Goal: Task Accomplishment & Management: Manage account settings

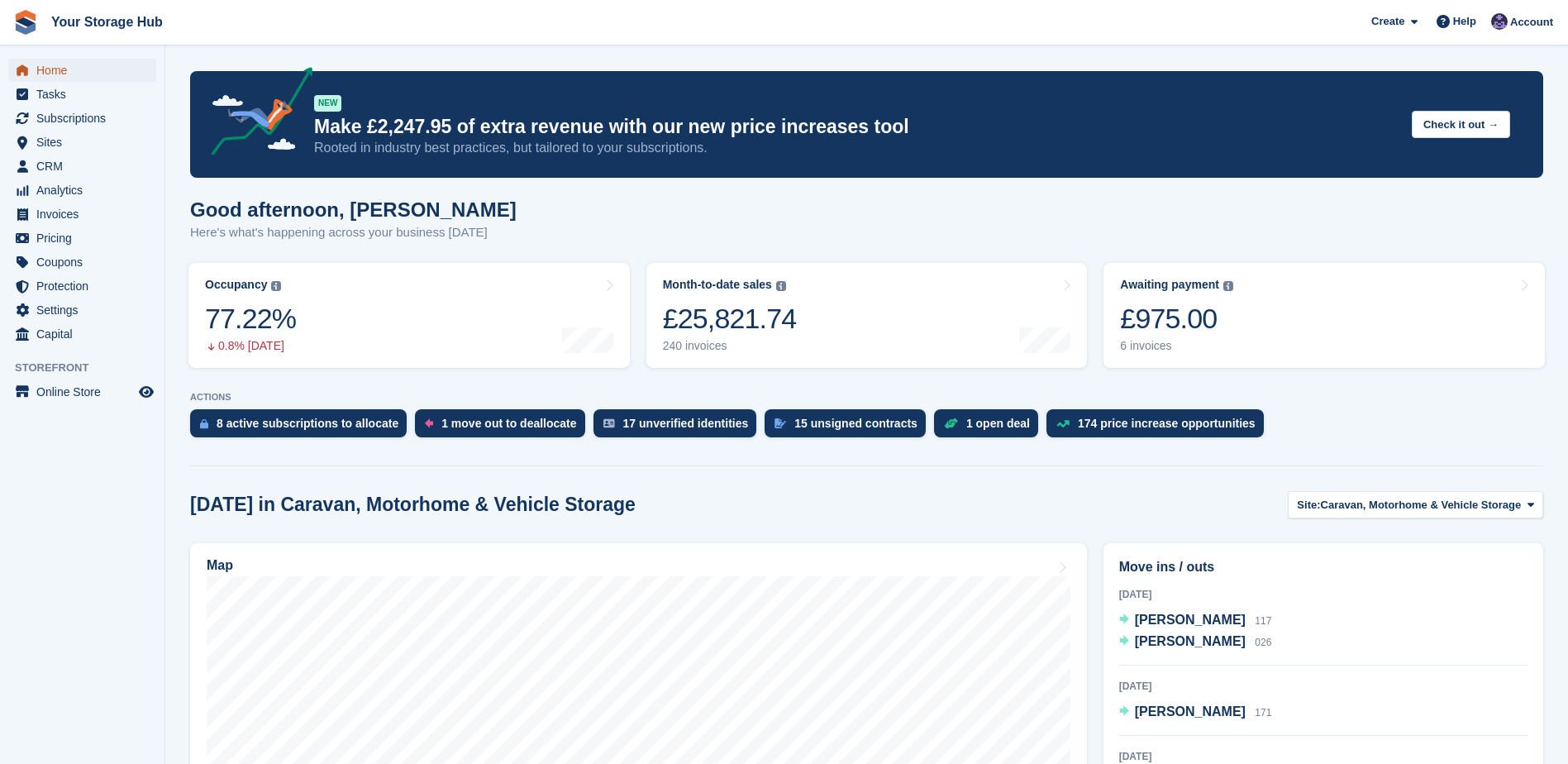
click at [76, 72] on span "Home" at bounding box center [86, 70] width 99 height 23
click at [55, 76] on span "Home" at bounding box center [86, 70] width 99 height 23
click at [88, 71] on span "Home" at bounding box center [86, 70] width 99 height 23
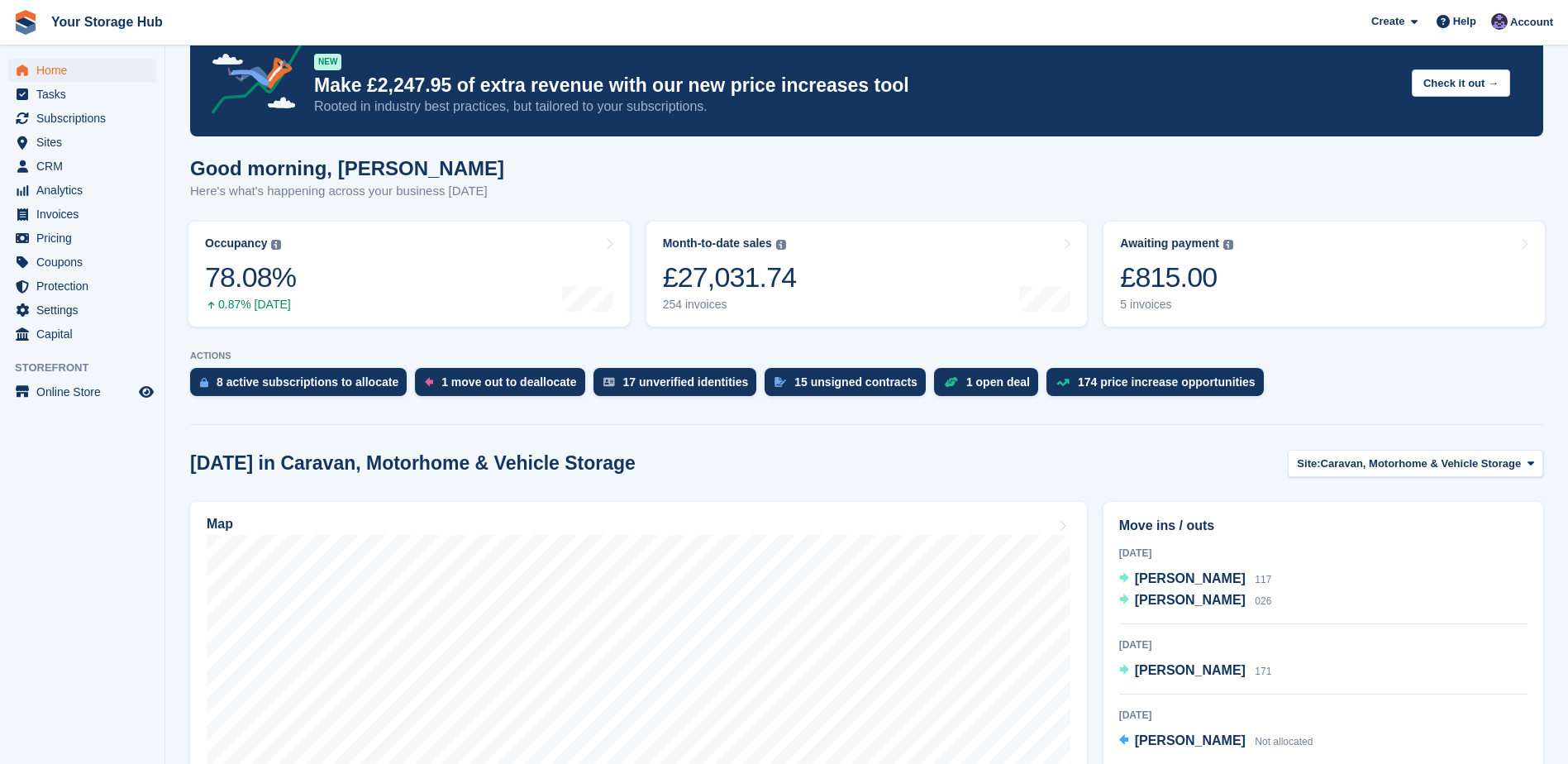
scroll to position [83, 0]
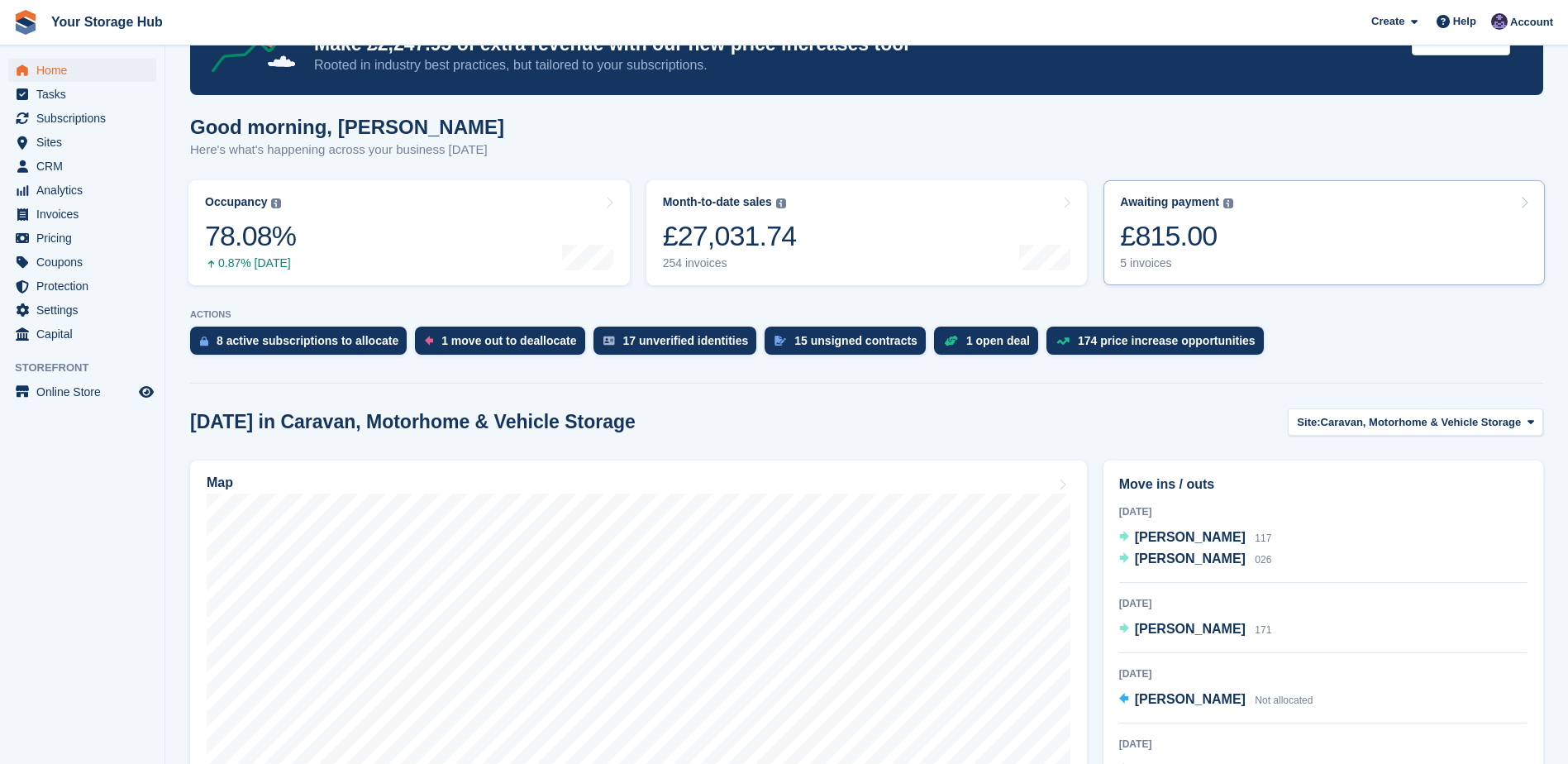
click at [1161, 232] on div "£815.00" at bounding box center [1176, 236] width 113 height 34
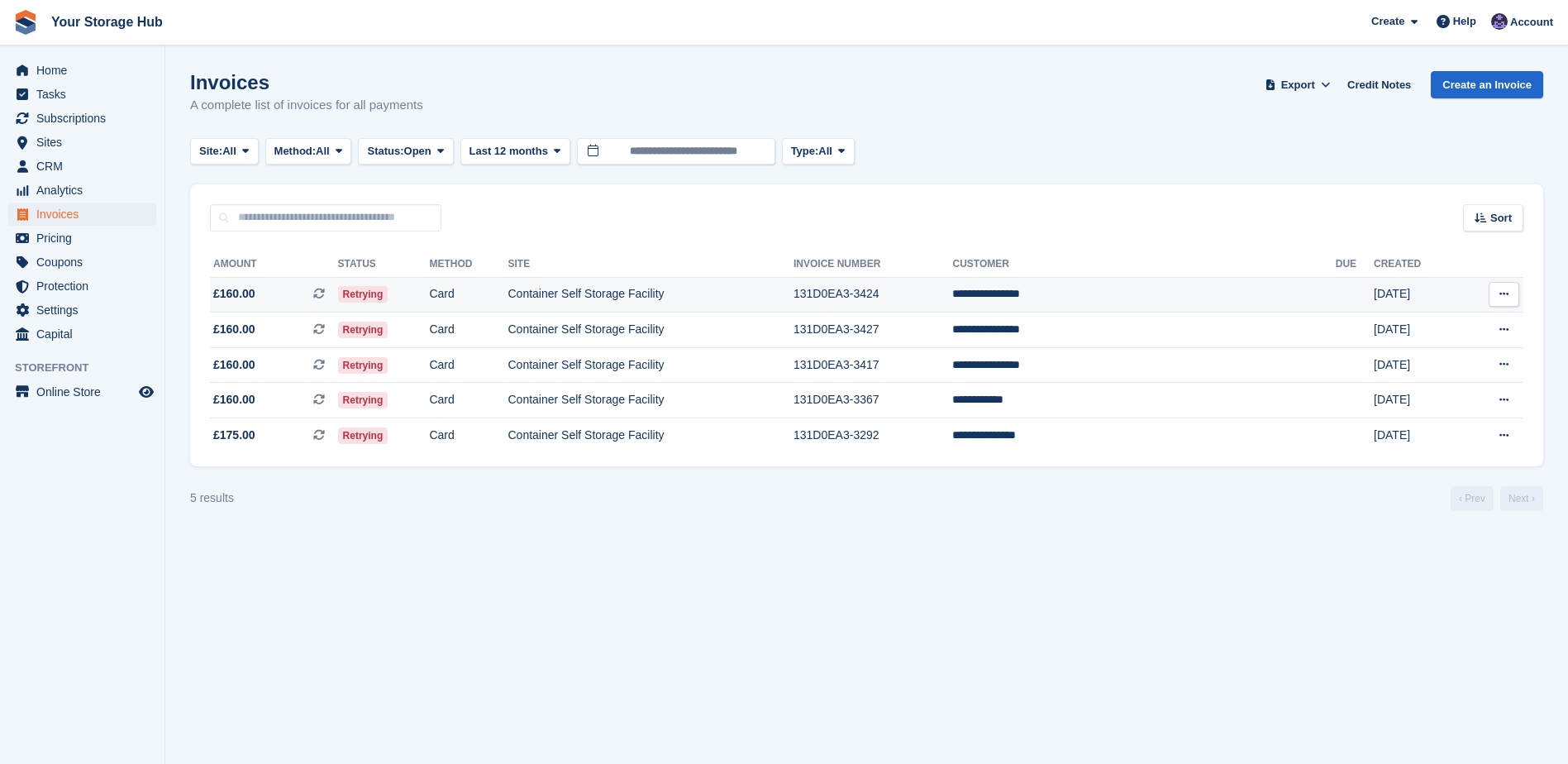
click at [325, 290] on icon at bounding box center [319, 294] width 12 height 12
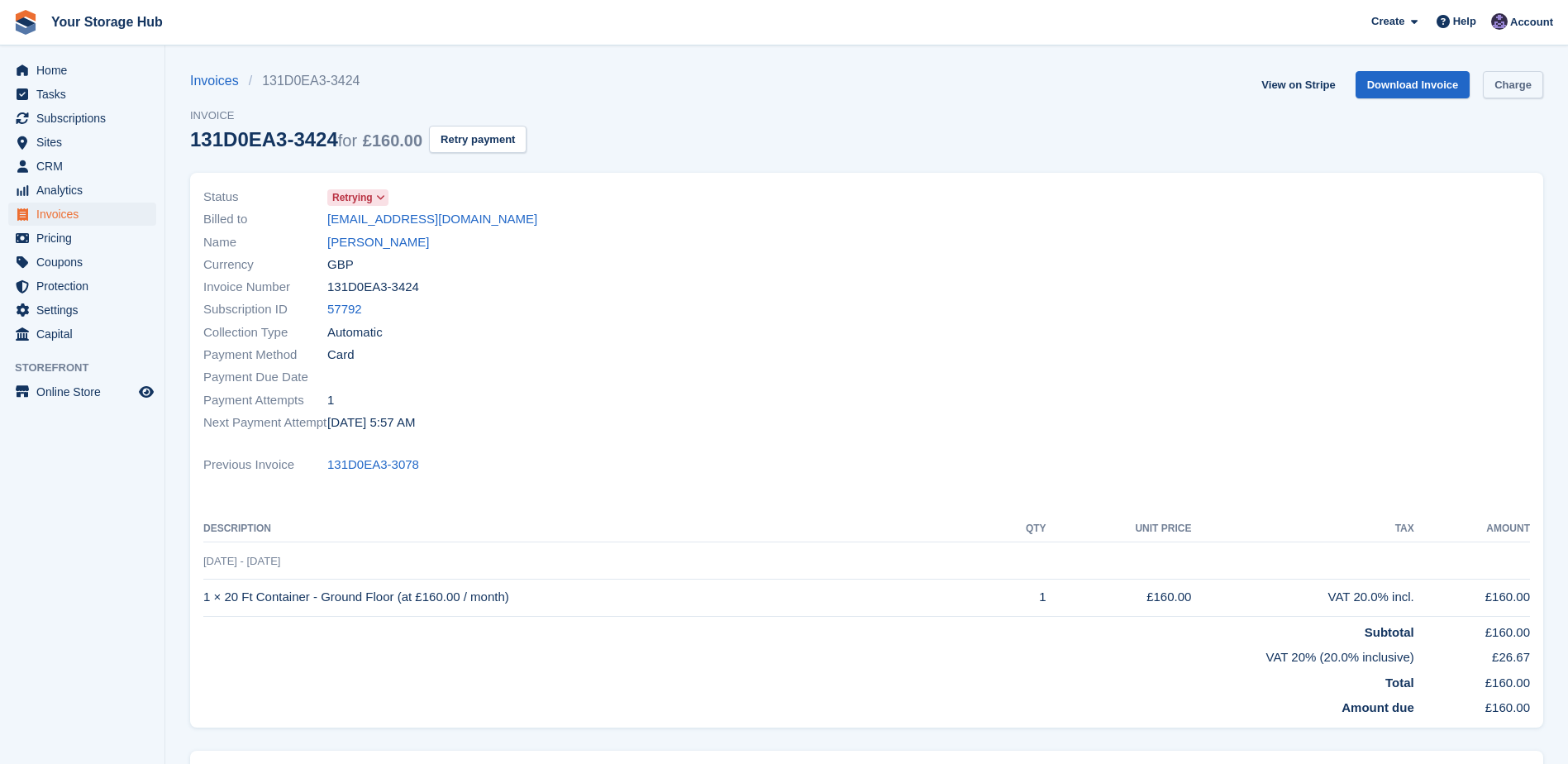
click at [1542, 84] on section "Invoices 131D0EA3-3424 Invoice 131D0EA3-3424 for £160.00 Retry payment View on …" at bounding box center [866, 479] width 1403 height 958
click at [1521, 88] on link "Charge" at bounding box center [1513, 84] width 60 height 27
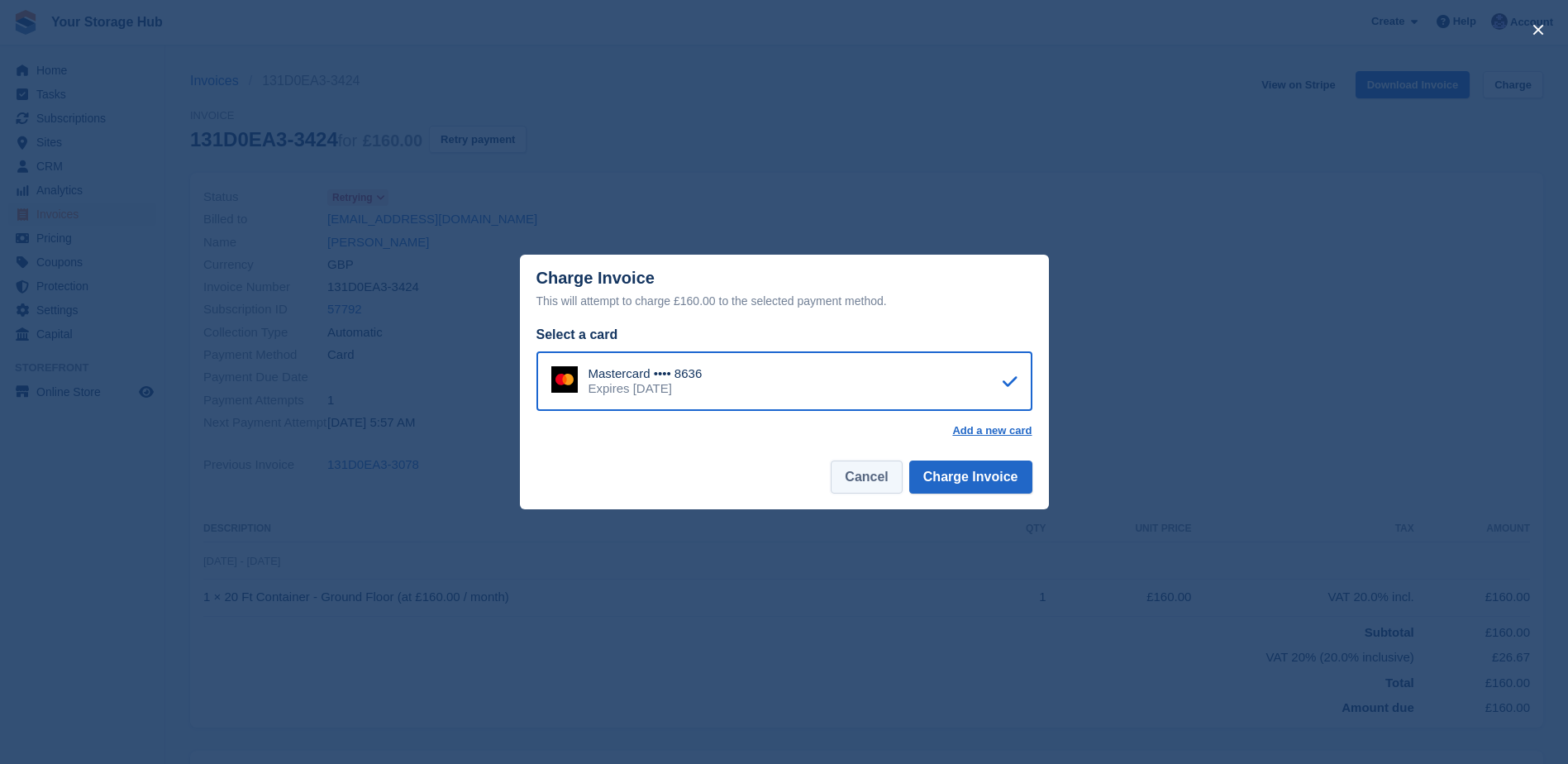
click at [860, 484] on button "Cancel" at bounding box center [866, 477] width 71 height 33
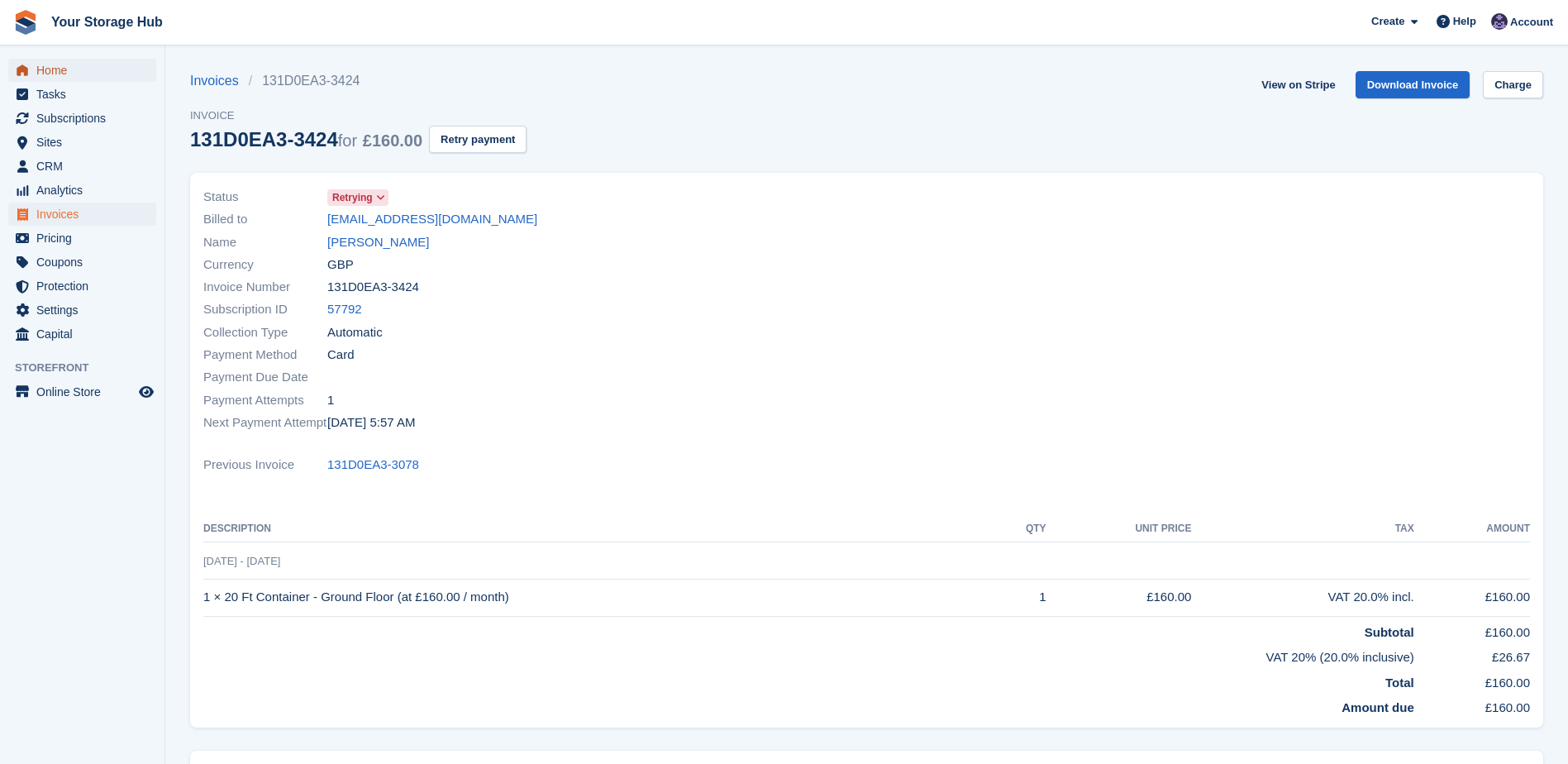
click at [55, 74] on span "Home" at bounding box center [86, 70] width 99 height 23
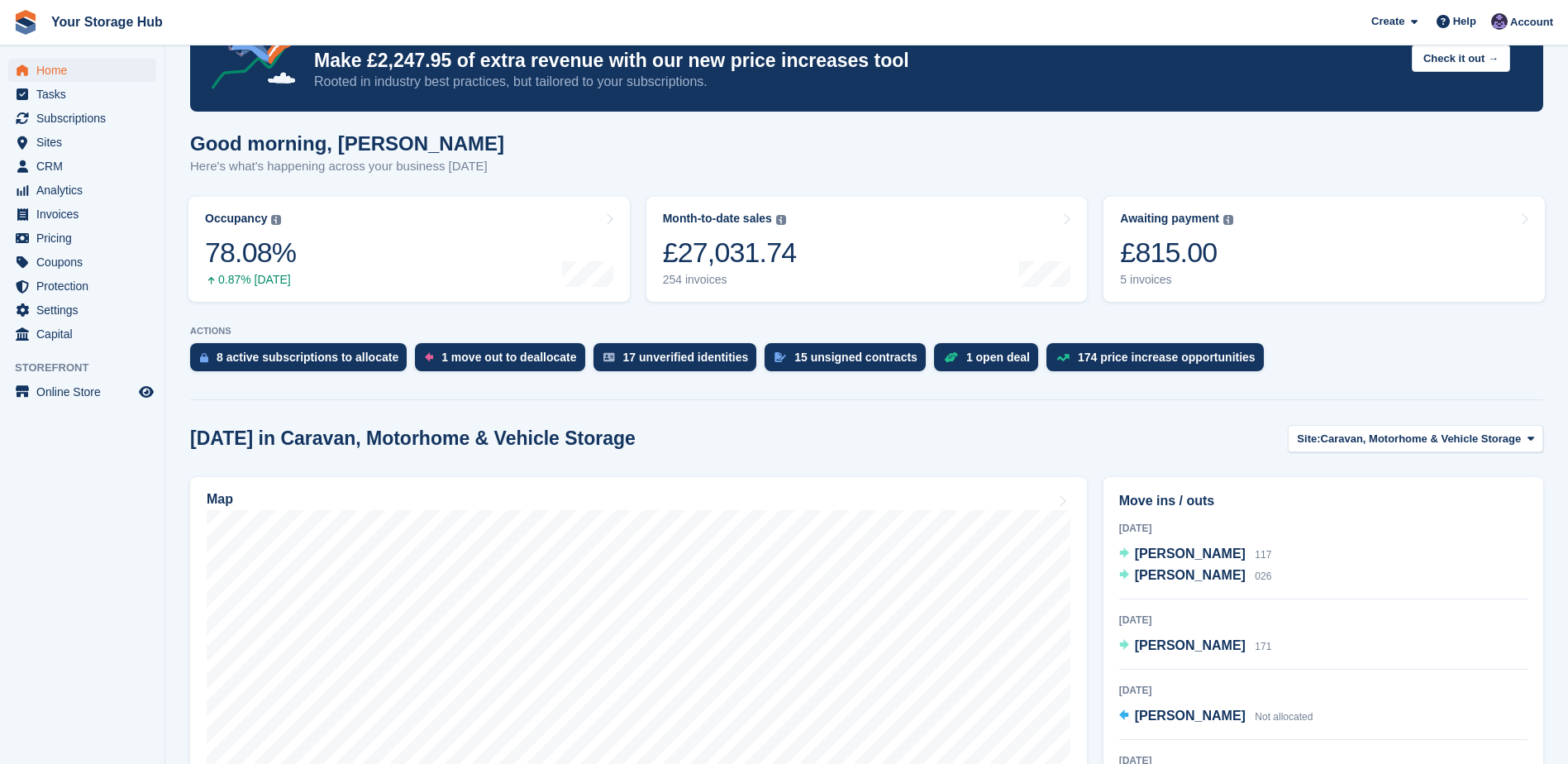
scroll to position [248, 0]
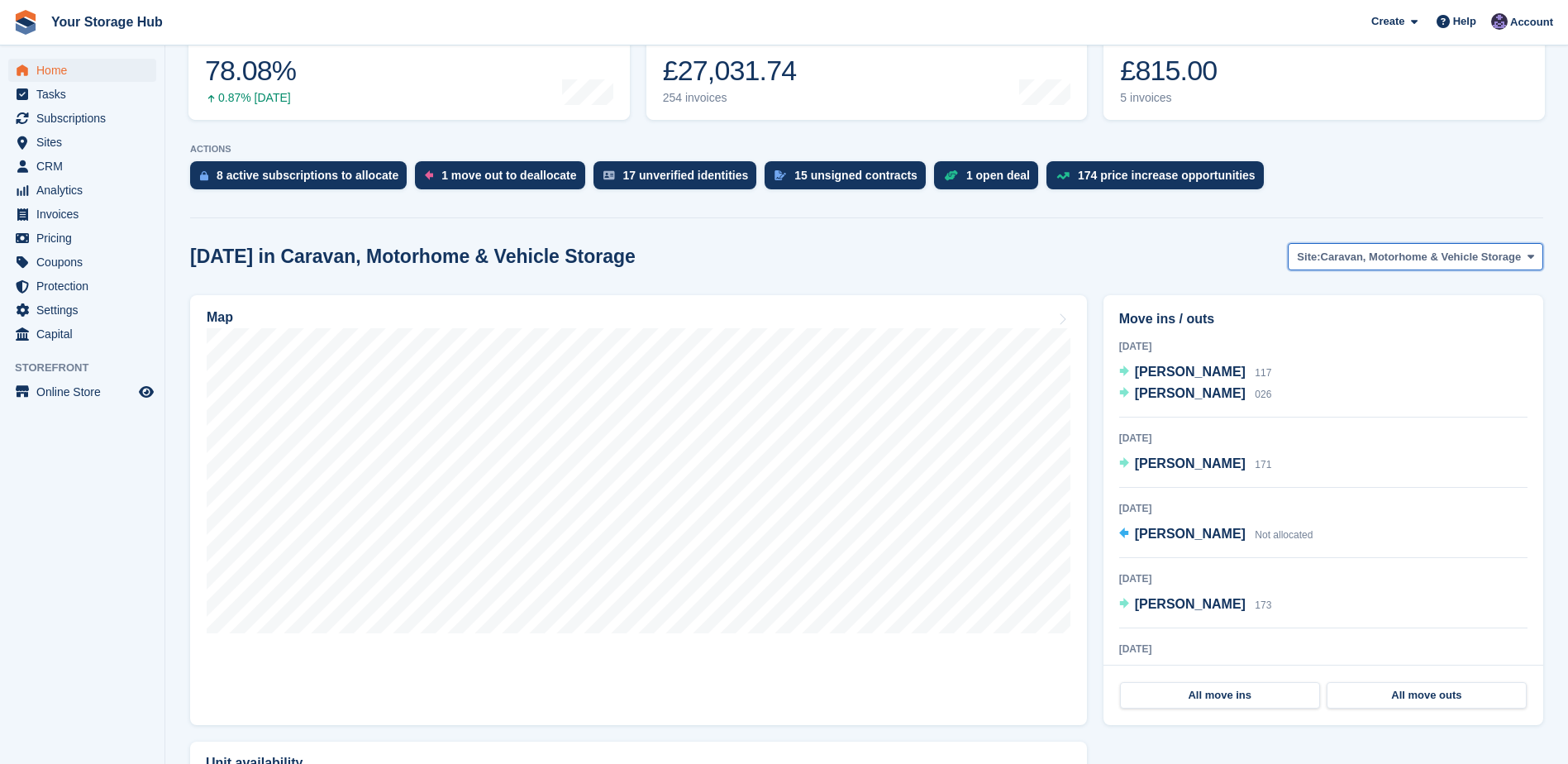
click at [1343, 260] on span "Caravan, Motorhome & Vehicle Storage" at bounding box center [1421, 257] width 201 height 17
click at [1338, 328] on link "Container Self Storage Facility" at bounding box center [1417, 326] width 238 height 30
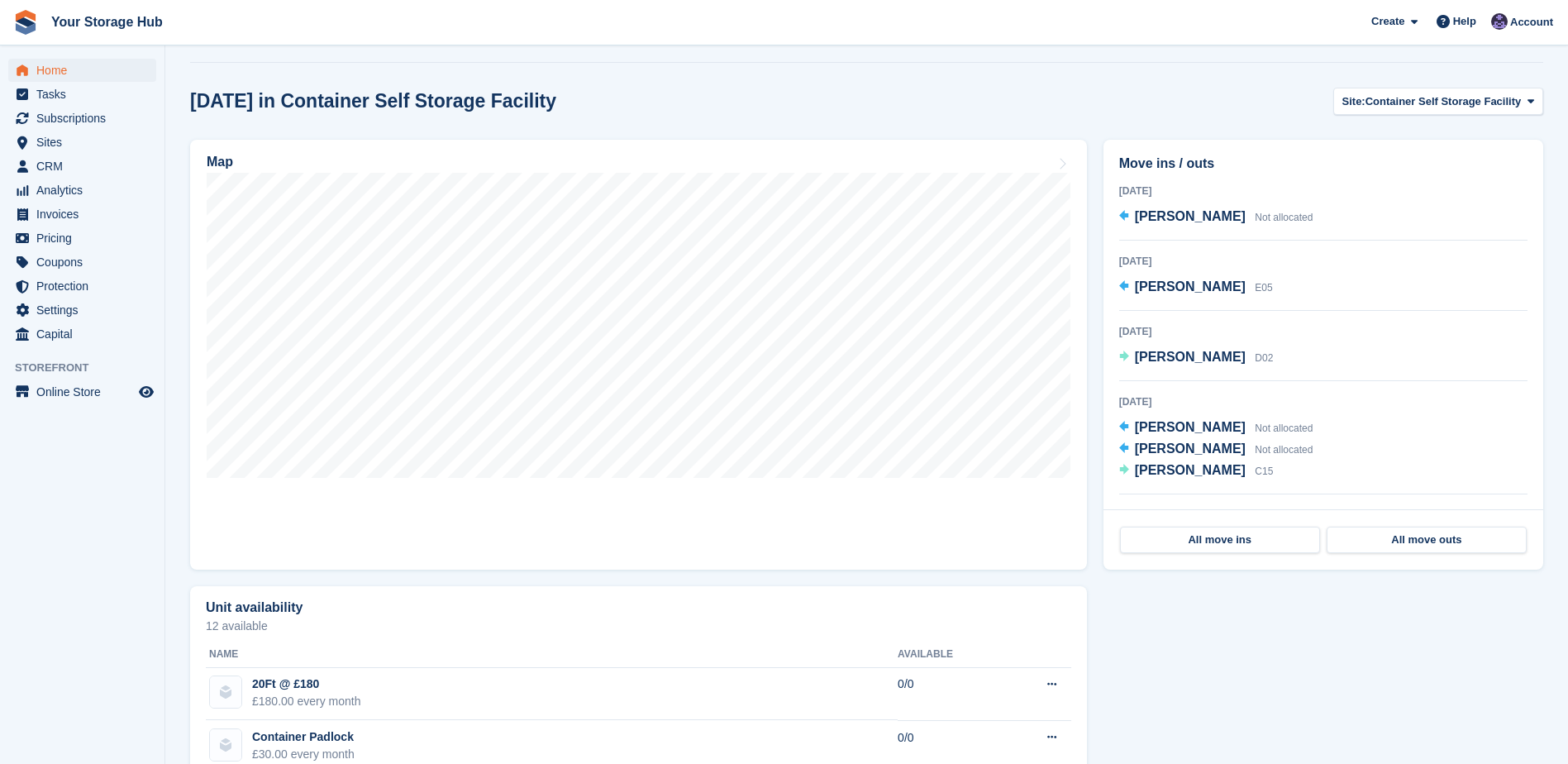
scroll to position [413, 0]
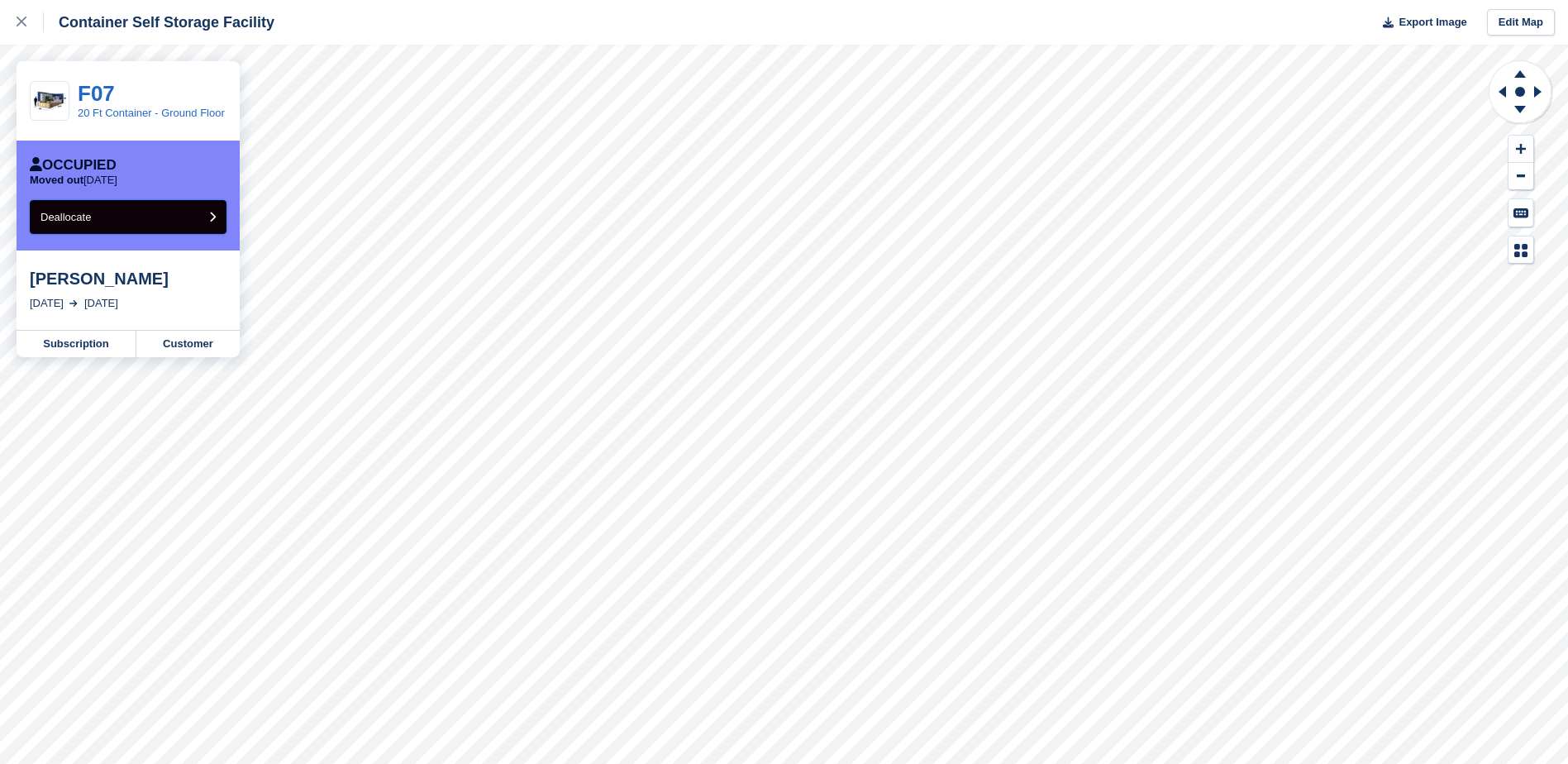
click at [146, 210] on button "Deallocate" at bounding box center [128, 217] width 197 height 34
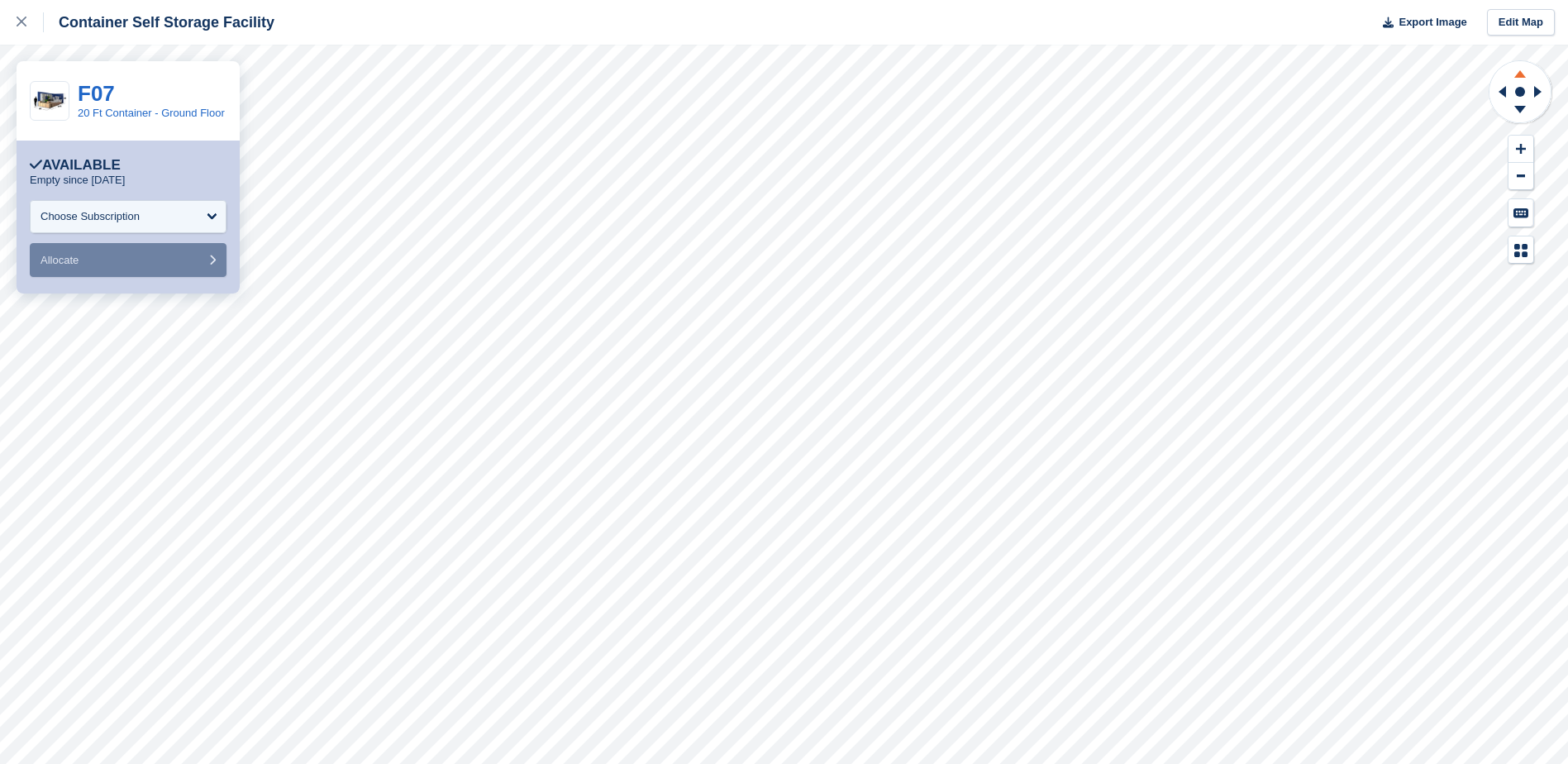
click at [1518, 73] on icon at bounding box center [1520, 74] width 12 height 7
click at [1523, 113] on icon at bounding box center [1520, 112] width 43 height 21
click at [1523, 72] on icon at bounding box center [1520, 71] width 43 height 21
